Goal: Information Seeking & Learning: Check status

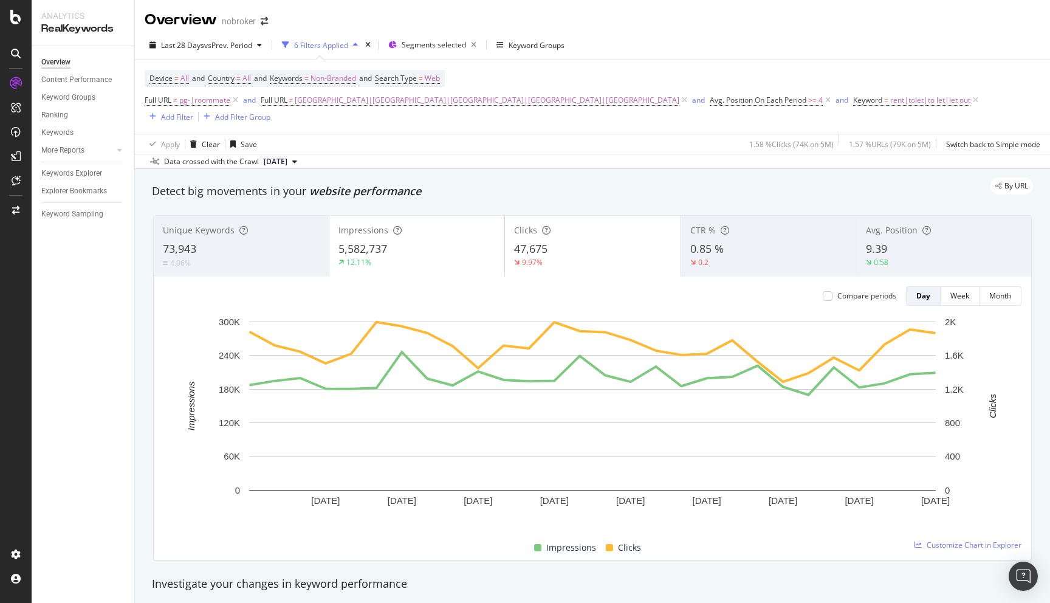
click at [609, 177] on div "By URL" at bounding box center [586, 185] width 893 height 17
click at [711, 46] on div "Last 28 Days vs Prev. Period 6 Filters Applied Segments selected Keyword Groups" at bounding box center [592, 47] width 915 height 24
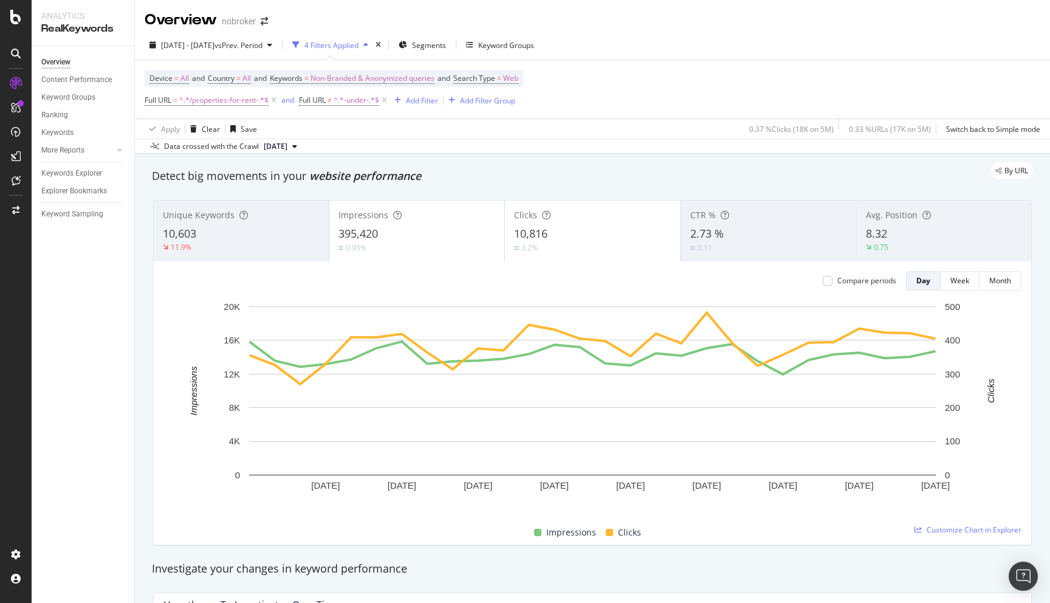
click at [689, 169] on div "By URL" at bounding box center [586, 170] width 893 height 17
click at [589, 166] on div "By URL" at bounding box center [586, 170] width 893 height 17
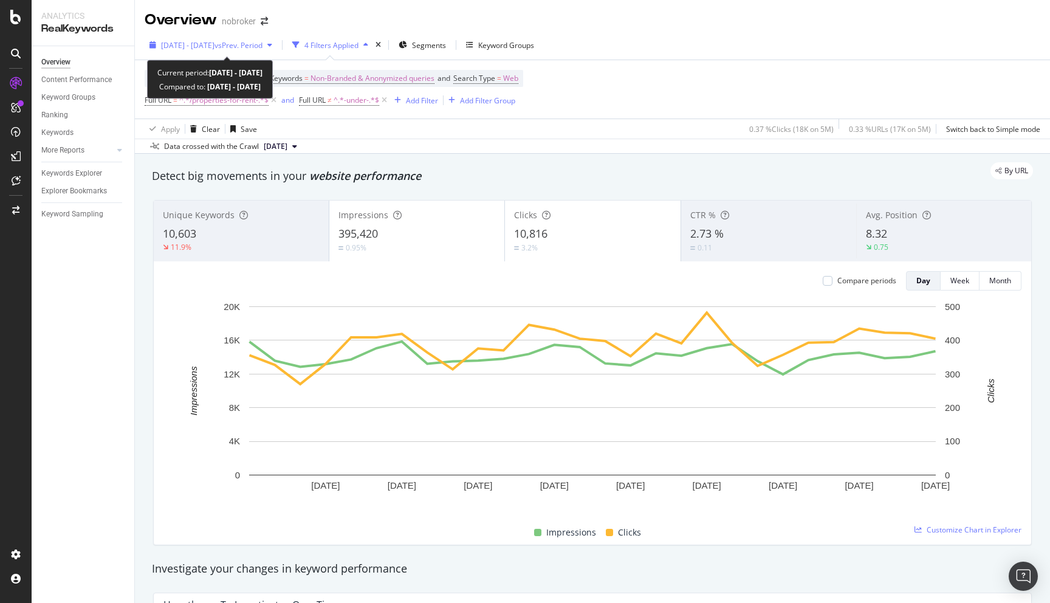
click at [214, 46] on span "2025 Aug. 6th - Sep. 2nd" at bounding box center [187, 45] width 53 height 10
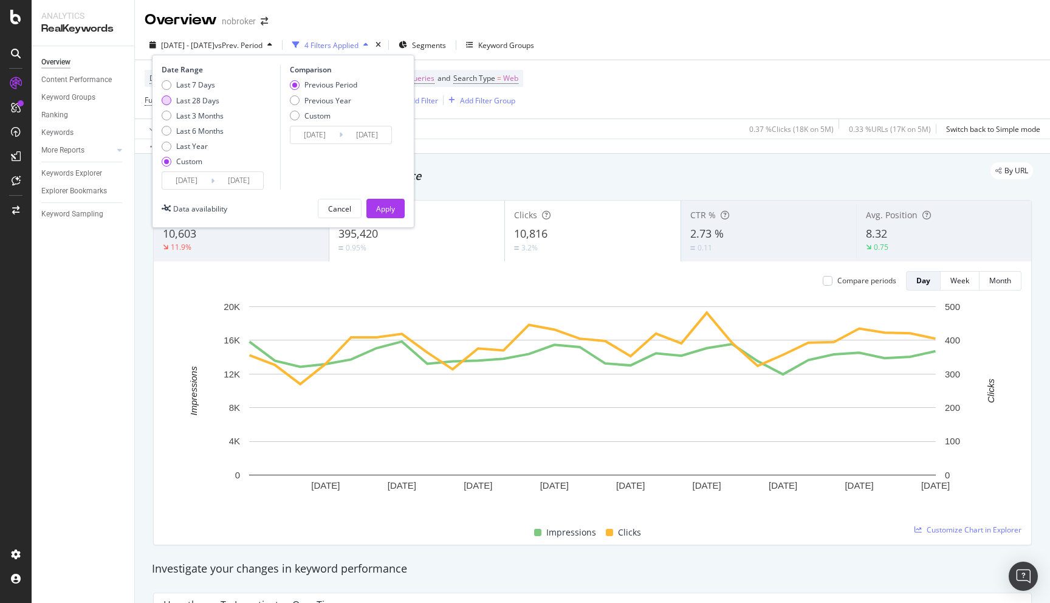
click at [211, 101] on div "Last 28 Days" at bounding box center [197, 100] width 43 height 10
type input "2025/08/26"
type input "2025/09/22"
type input "2025/07/29"
type input "2025/08/25"
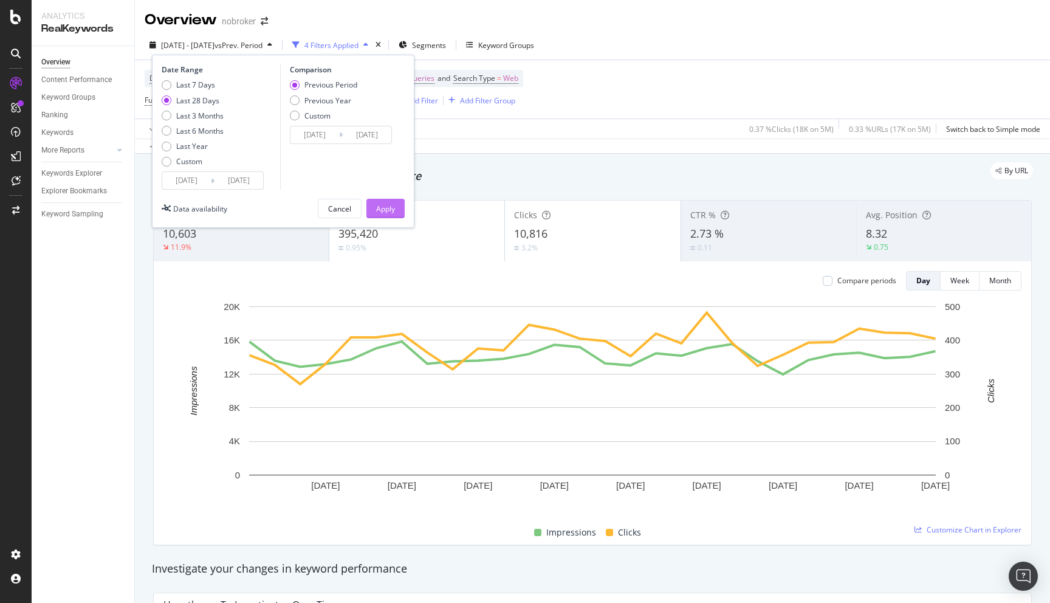
click at [387, 205] on div "Apply" at bounding box center [385, 208] width 19 height 10
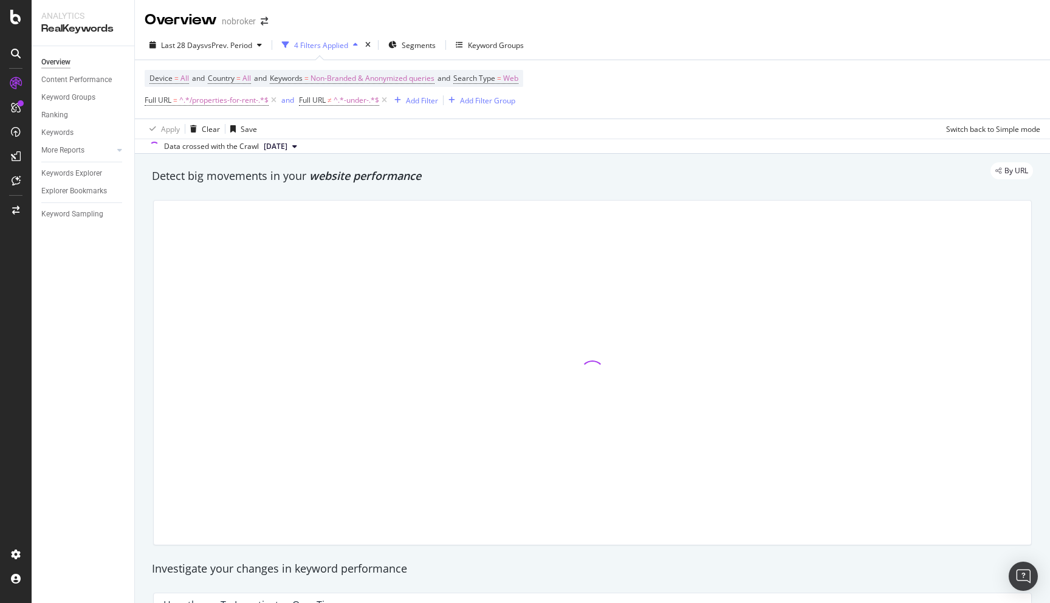
click at [485, 173] on div "By URL" at bounding box center [586, 170] width 893 height 17
click at [506, 177] on div "By URL" at bounding box center [586, 170] width 893 height 17
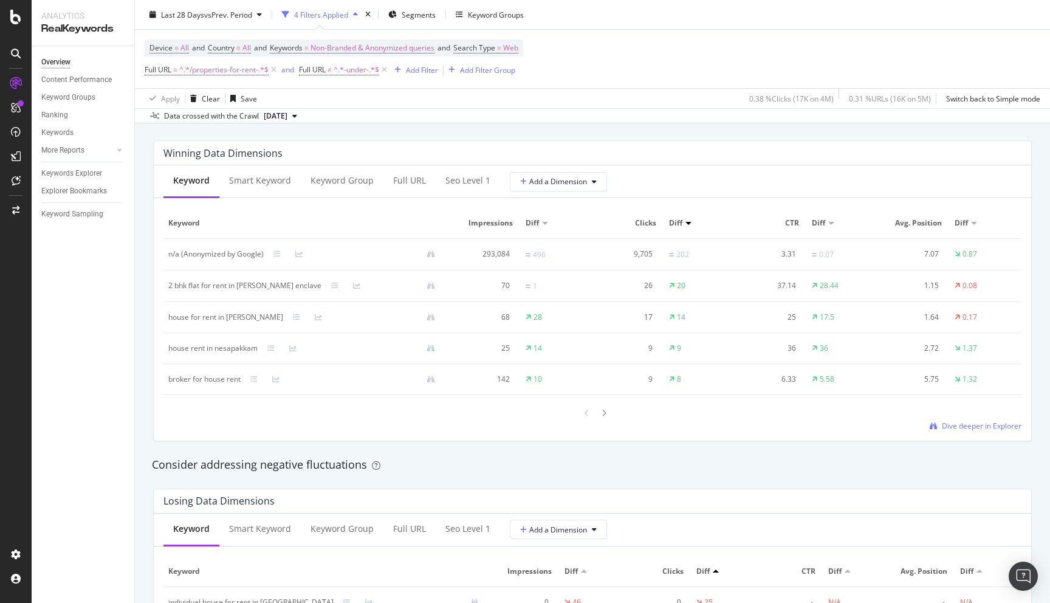
scroll to position [1065, 0]
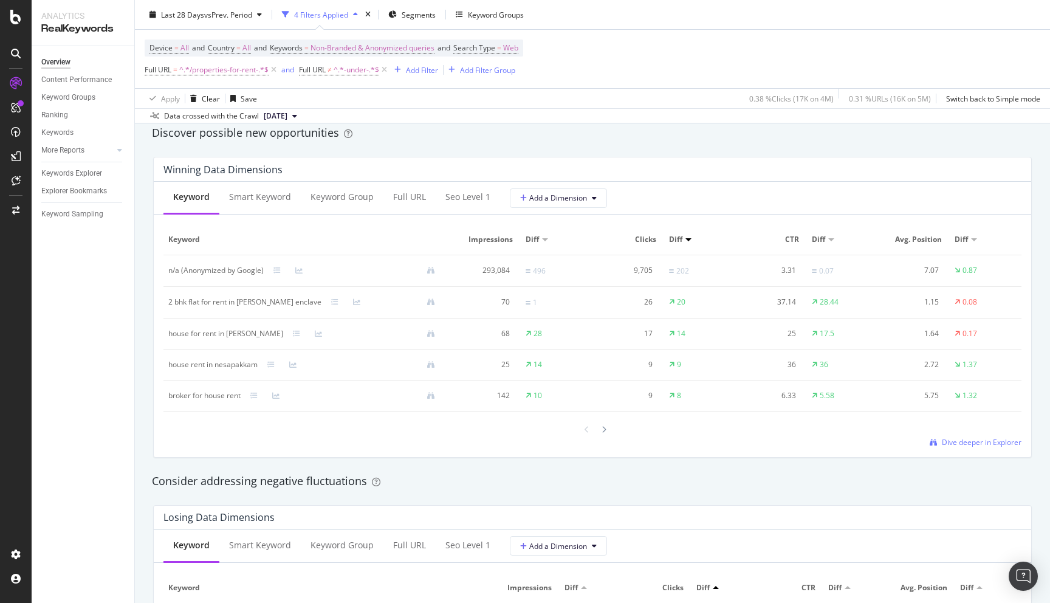
click at [173, 336] on div "house for rent in madhavaram alex nagar" at bounding box center [225, 333] width 115 height 11
copy div "house for rent in madhavaram alex nagar"
click at [140, 407] on div "By URL Detect big movements in your website performance Unique Keywords 10,991 …" at bounding box center [592, 378] width 915 height 2581
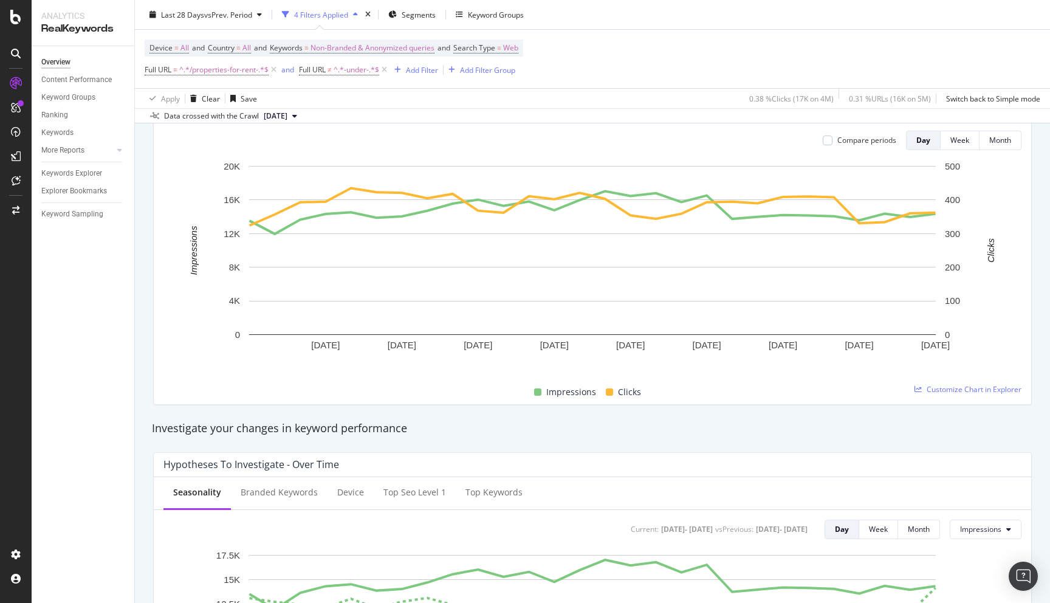
scroll to position [0, 0]
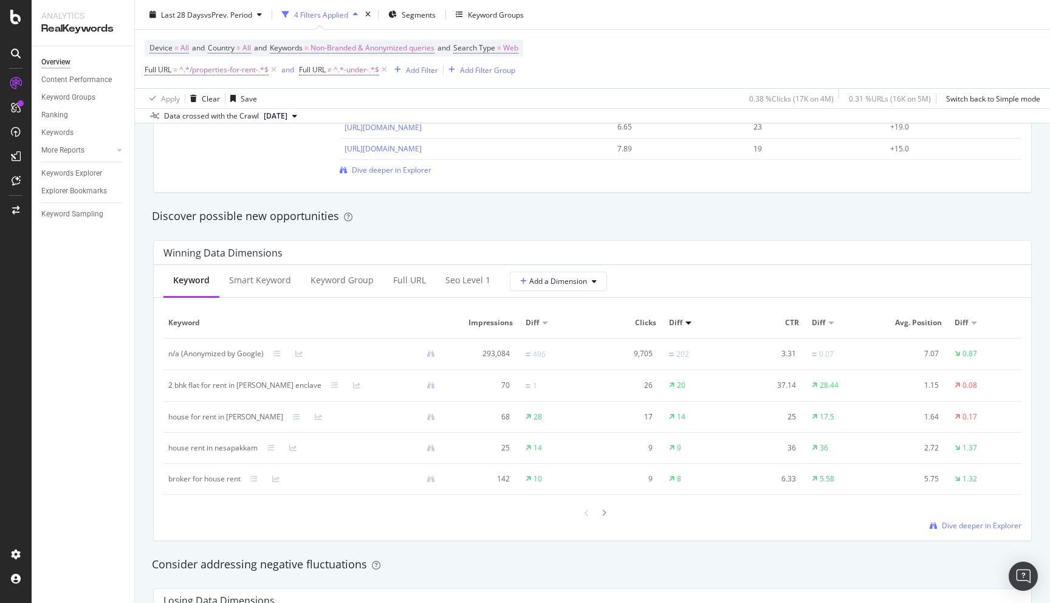
scroll to position [1005, 0]
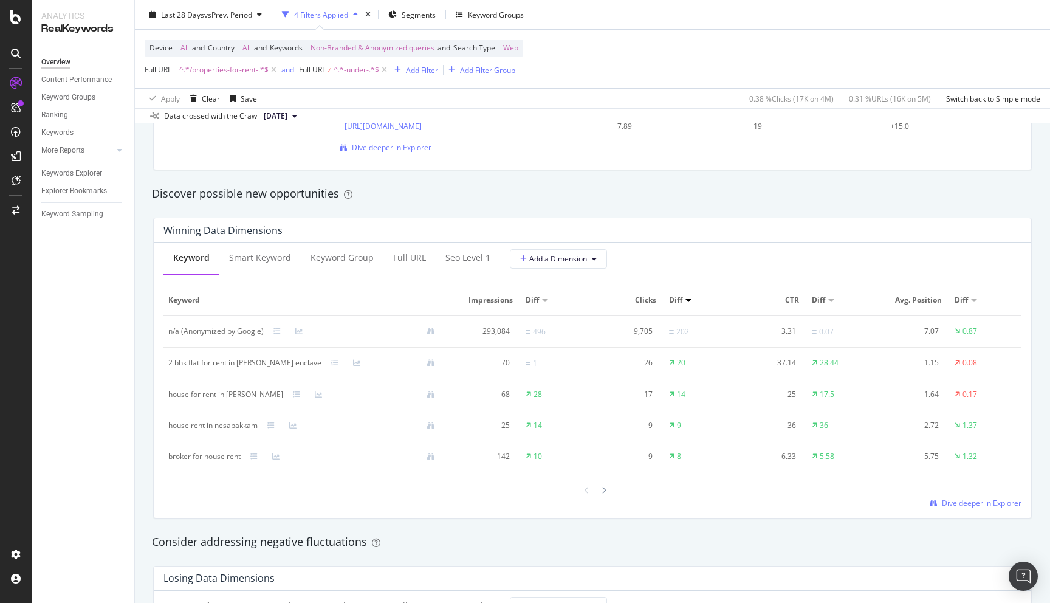
click at [169, 363] on div "2 bhk flat for rent in abul fazal enclave" at bounding box center [244, 362] width 153 height 11
copy div "2 bhk flat for rent in abul fazal enclave"
click at [544, 188] on div "Discover possible new opportunities" at bounding box center [592, 194] width 881 height 16
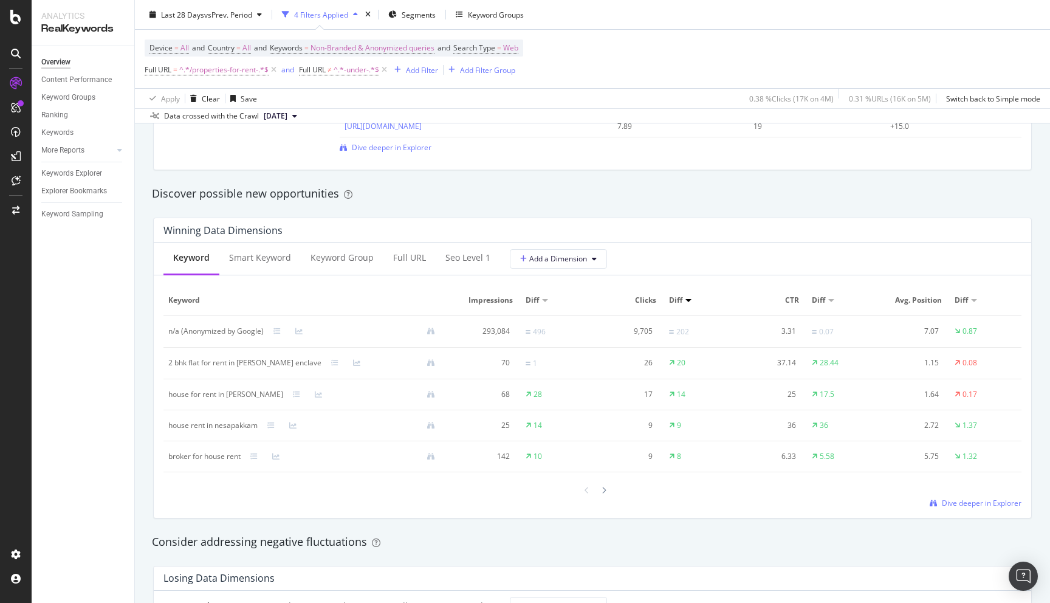
click at [511, 191] on div "Discover possible new opportunities" at bounding box center [592, 194] width 881 height 16
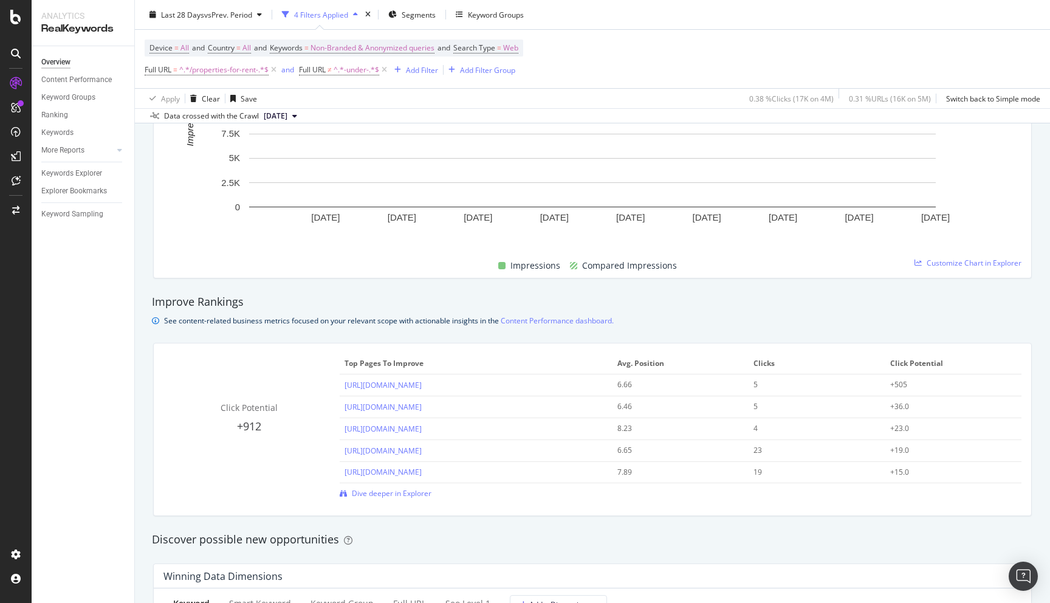
scroll to position [628, 0]
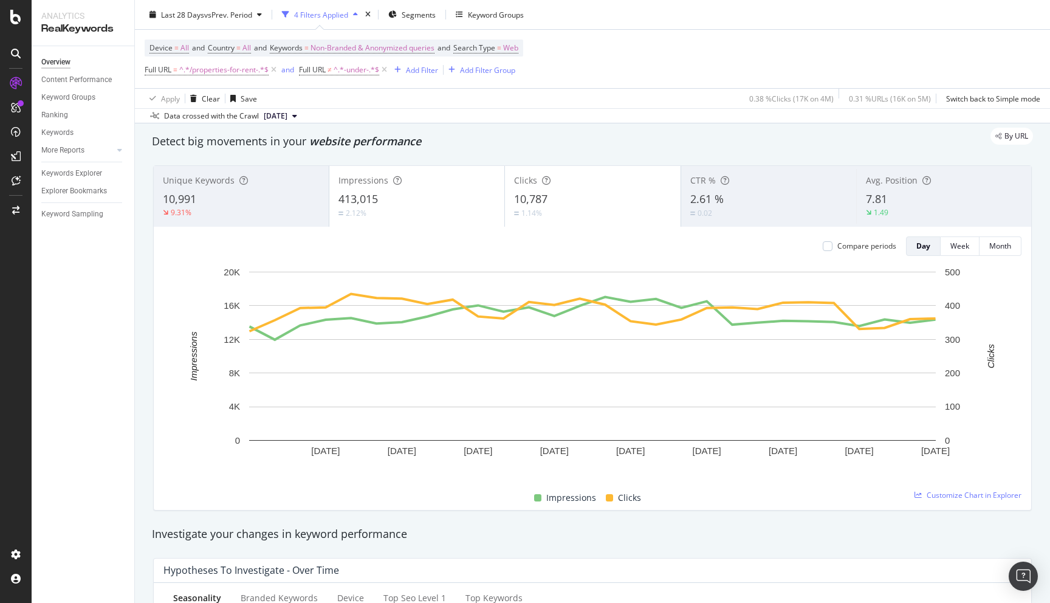
scroll to position [0, 0]
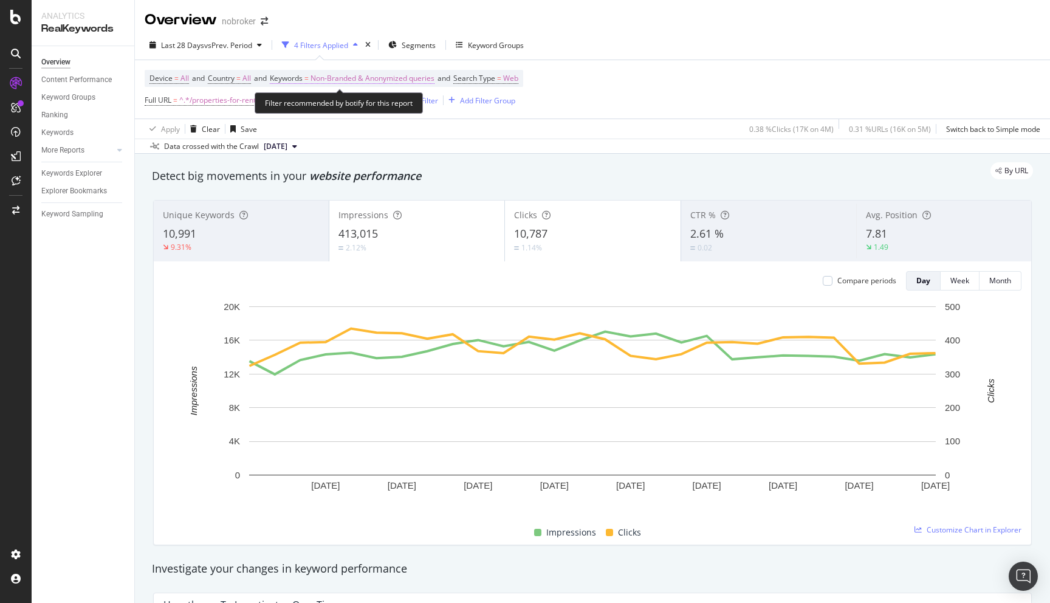
click at [392, 78] on span "Non-Branded & Anonymized queries" at bounding box center [372, 78] width 124 height 17
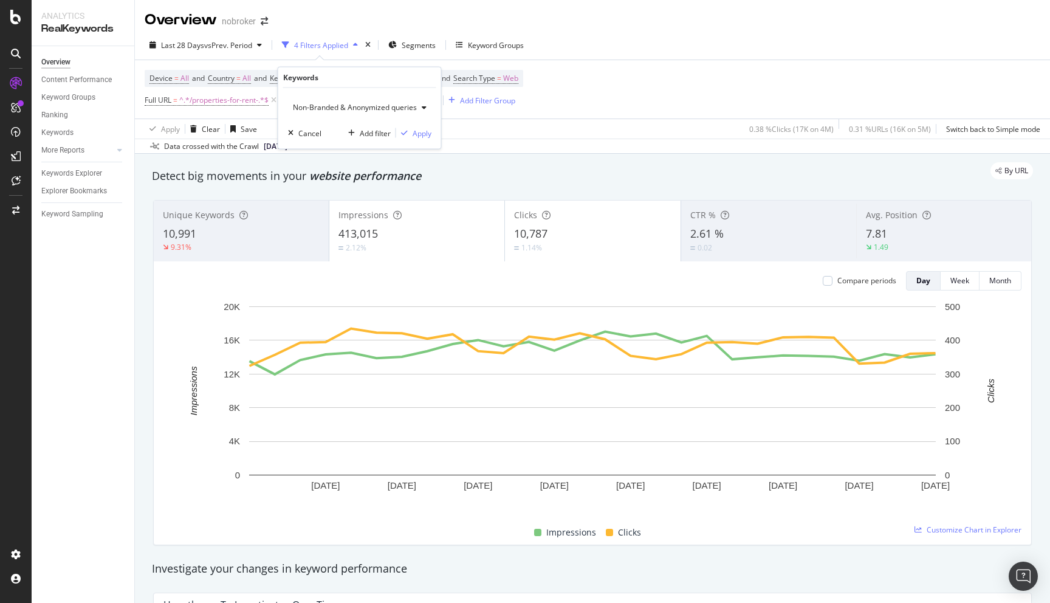
click at [340, 113] on div "Non-Branded & Anonymized queries" at bounding box center [359, 107] width 143 height 18
click at [493, 169] on div "By URL" at bounding box center [586, 170] width 893 height 17
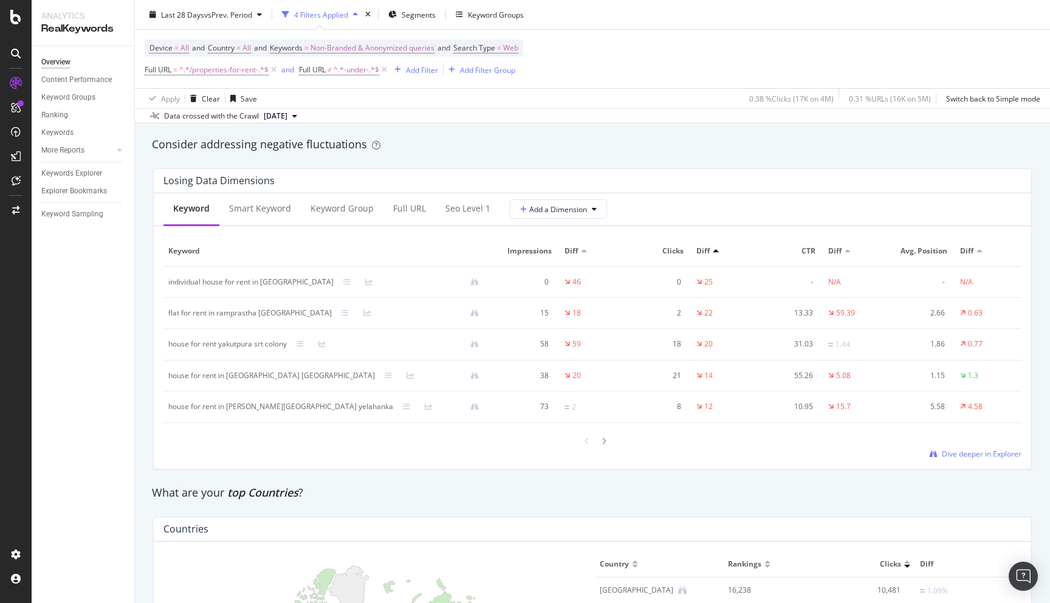
scroll to position [1336, 0]
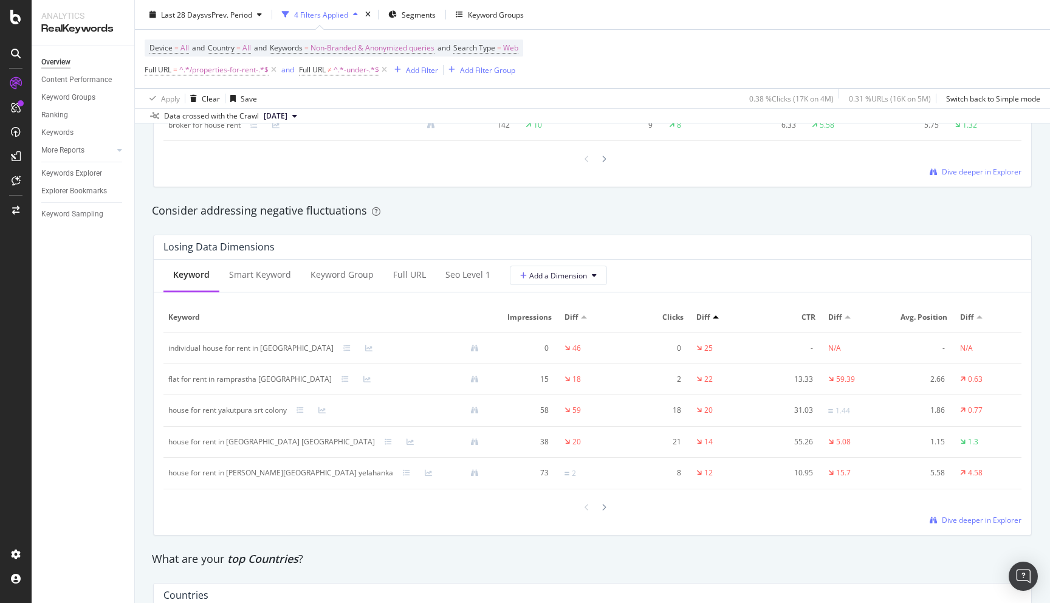
click at [183, 409] on div "house for rent yakutpura srt colony" at bounding box center [227, 410] width 118 height 11
click at [182, 409] on div "house for rent yakutpura srt colony" at bounding box center [227, 410] width 118 height 11
copy div "house for rent yakutpura srt colony"
click at [530, 200] on div "Consider addressing negative fluctuations" at bounding box center [592, 211] width 893 height 28
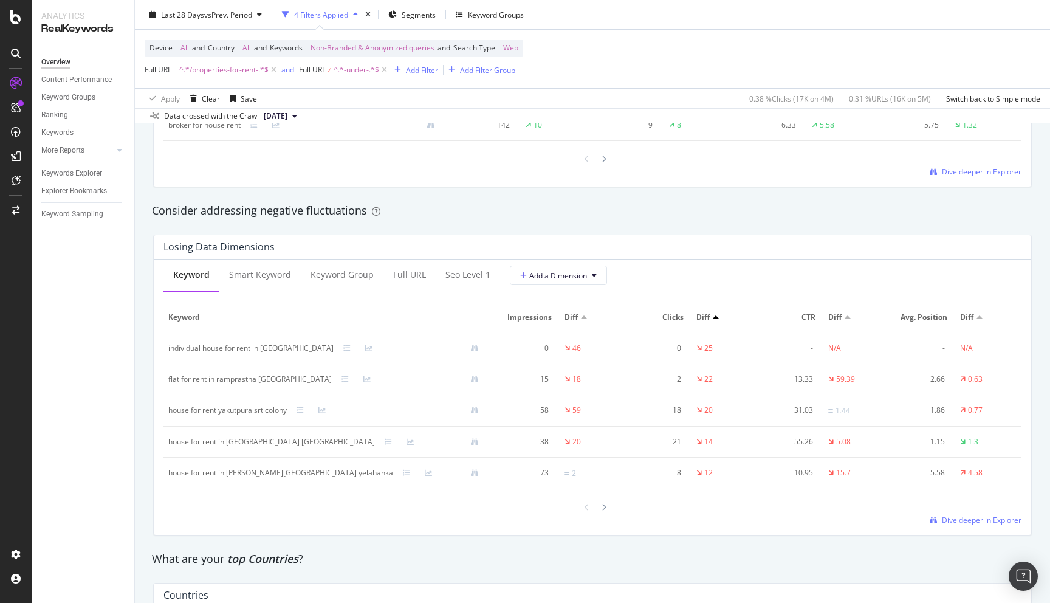
click at [150, 473] on div "Losing Data Dimensions Keyword Smart Keyword Keyword Group Full URL seo Level 1…" at bounding box center [592, 385] width 893 height 320
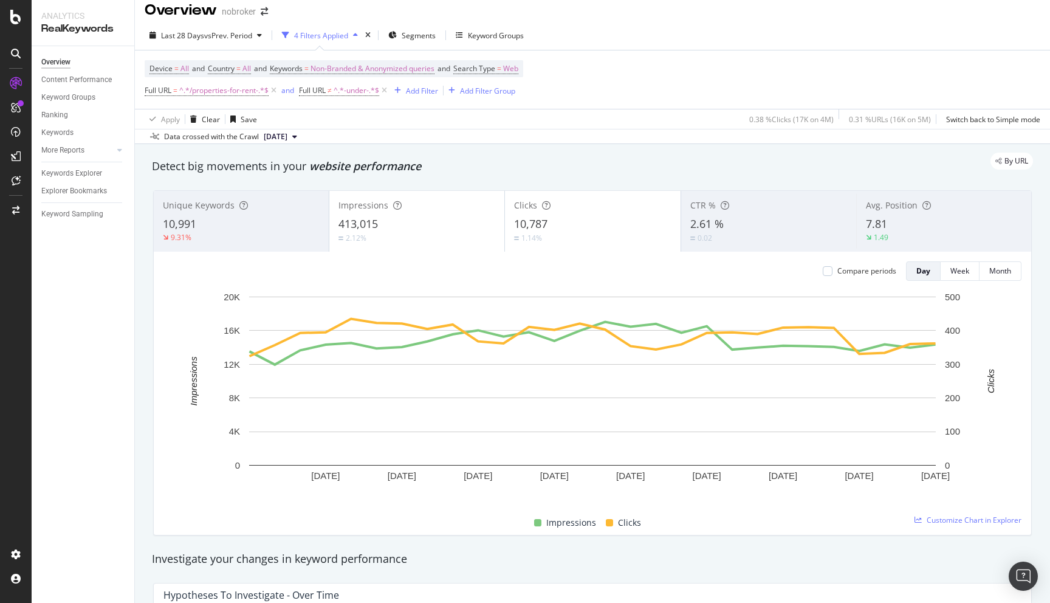
scroll to position [0, 0]
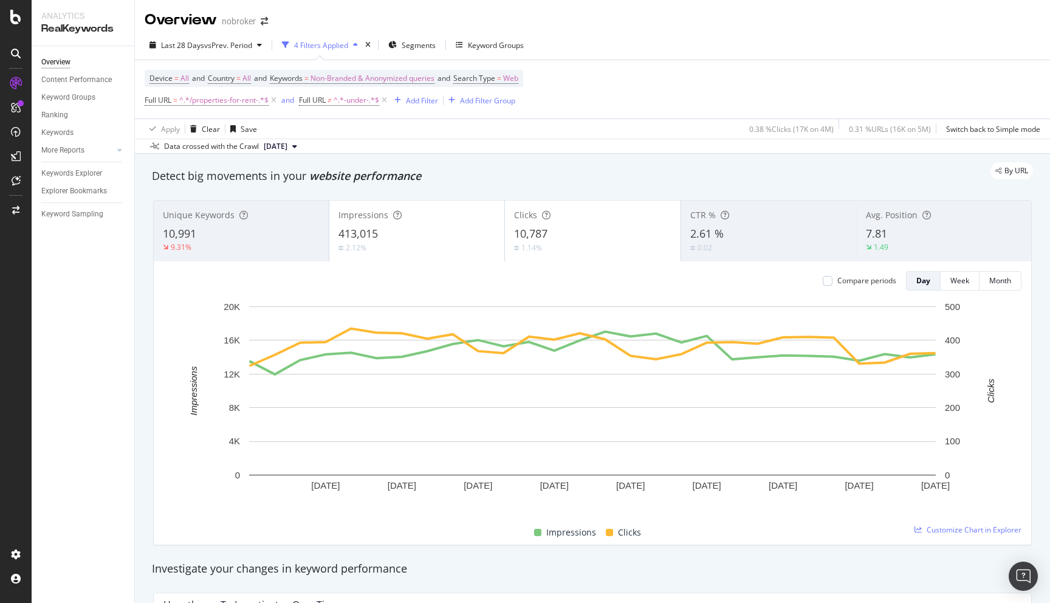
click at [463, 183] on div "Detect big movements in your website performance" at bounding box center [592, 176] width 881 height 16
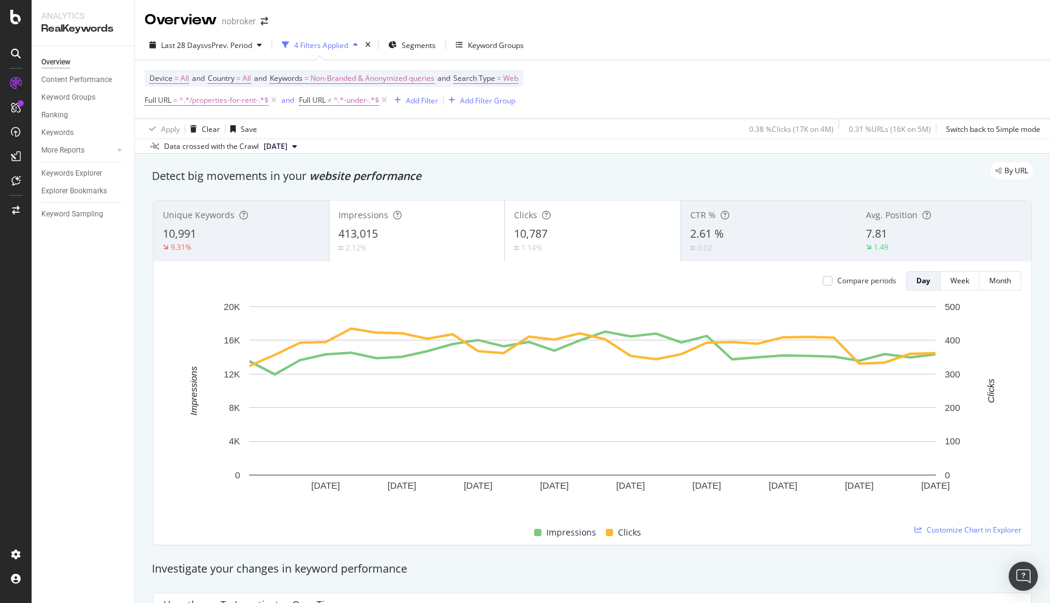
click at [532, 170] on div "By URL" at bounding box center [586, 170] width 893 height 17
click at [431, 183] on div "Detect big movements in your website performance" at bounding box center [592, 176] width 881 height 16
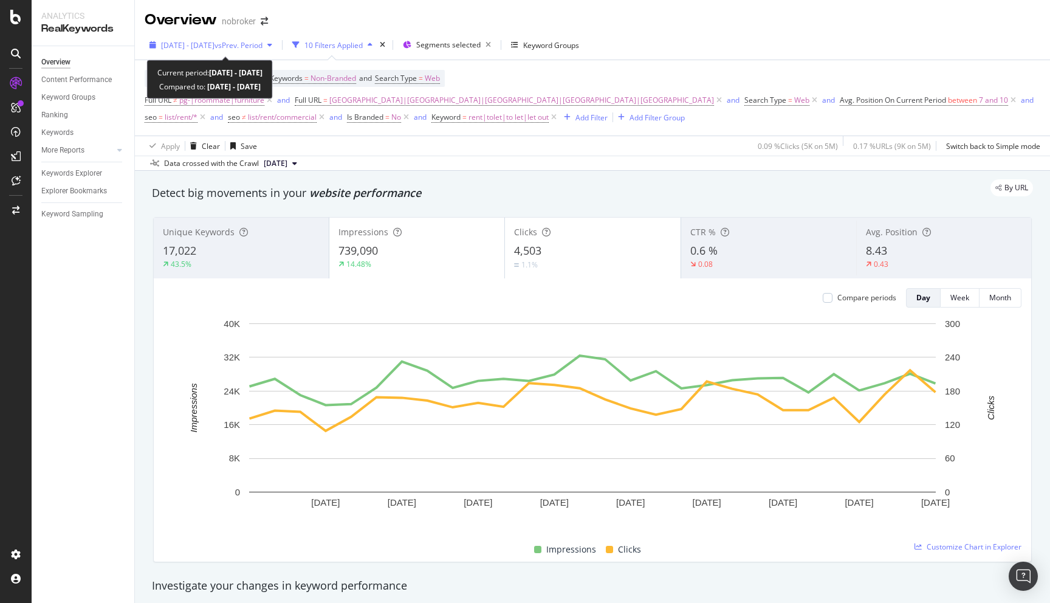
click at [223, 50] on div "2025 Aug. 5th - Sep. 1st vs Prev. Period" at bounding box center [211, 45] width 132 height 18
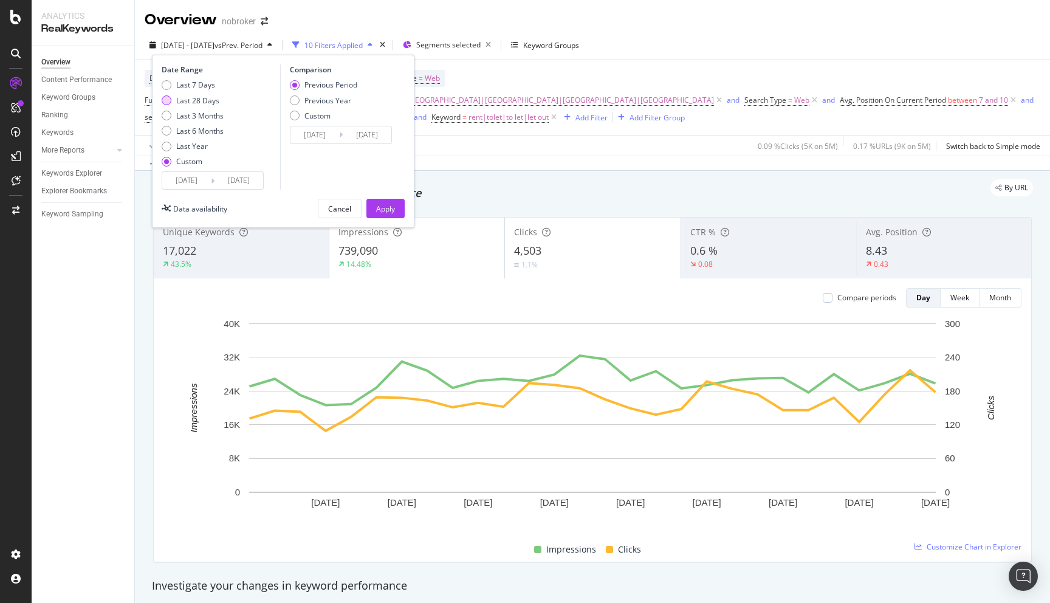
click at [198, 99] on div "Last 28 Days" at bounding box center [197, 100] width 43 height 10
type input "2025/09/07"
type input "2025/10/04"
type input "2025/08/10"
type input "2025/09/06"
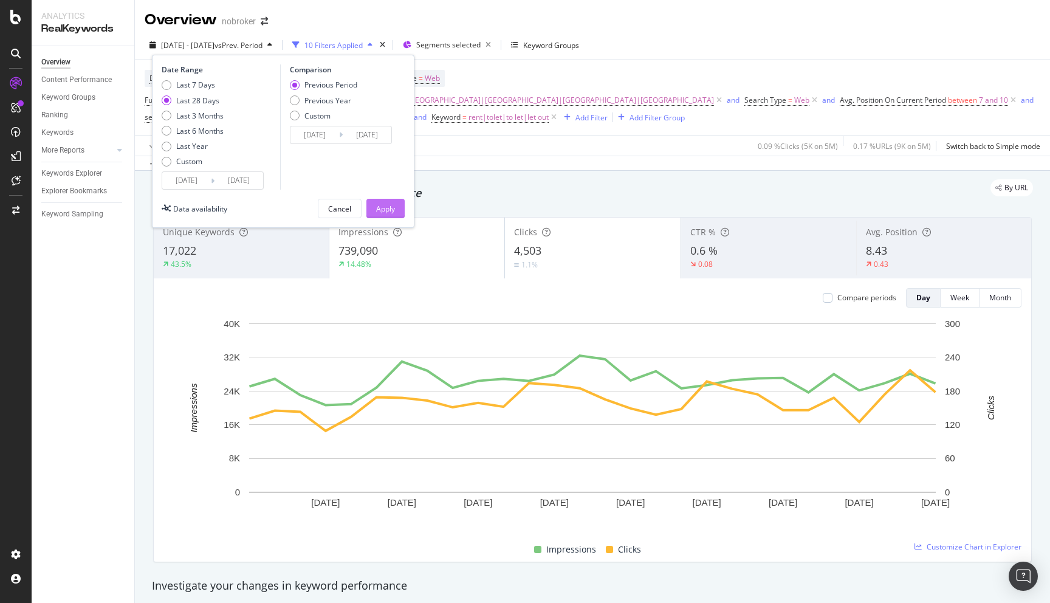
click at [389, 203] on div "Apply" at bounding box center [385, 208] width 19 height 10
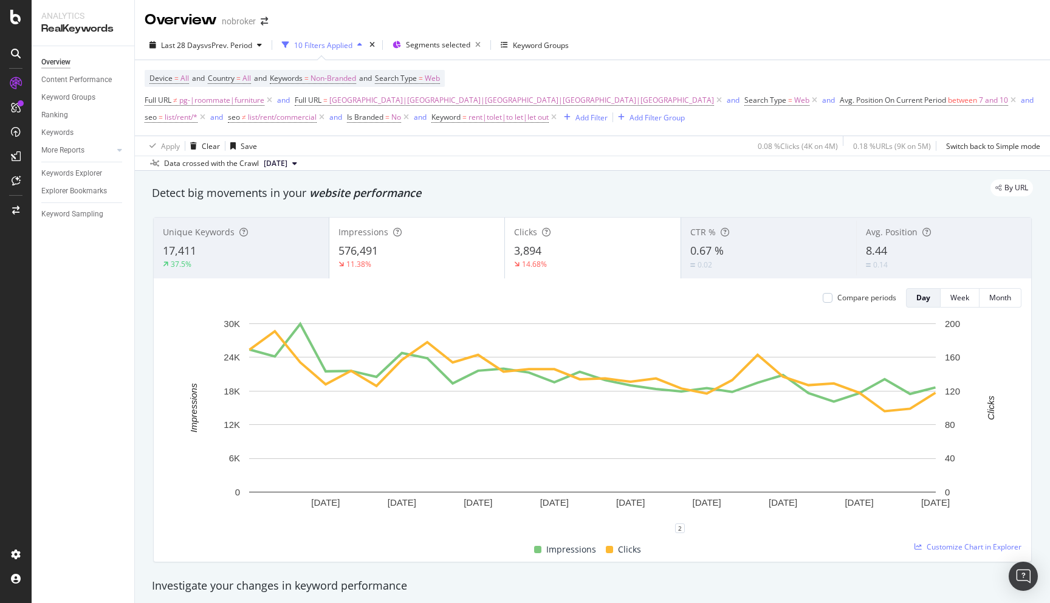
click at [473, 196] on div "By URL" at bounding box center [586, 187] width 893 height 17
